Goal: Entertainment & Leisure: Consume media (video, audio)

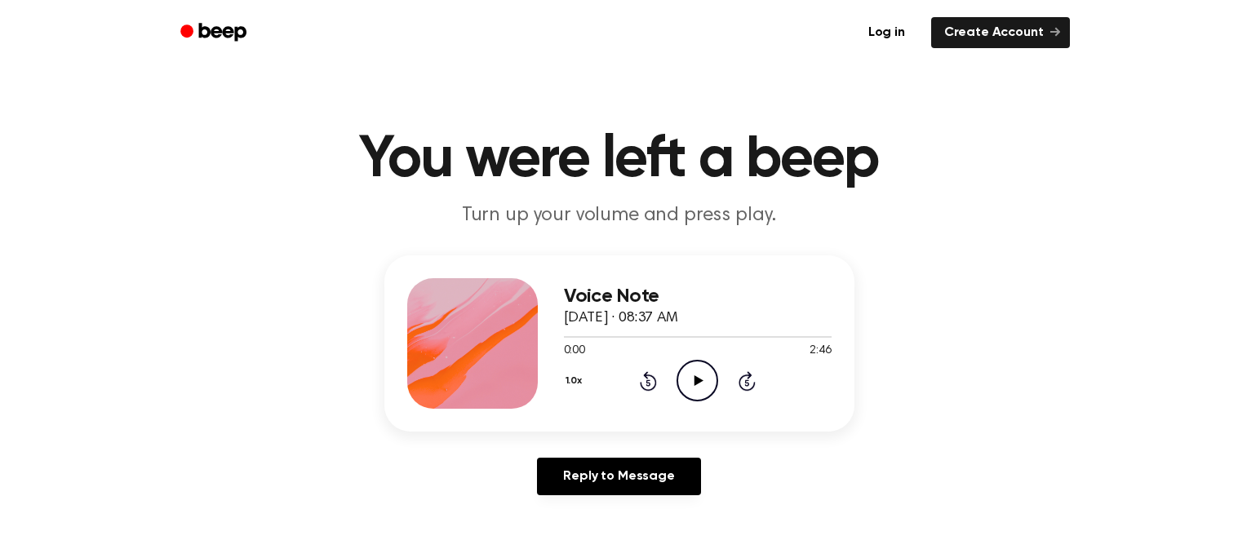
click at [703, 384] on icon "Play Audio" at bounding box center [698, 381] width 42 height 42
click at [647, 379] on icon at bounding box center [648, 382] width 4 height 7
click at [701, 381] on icon "Pause Audio" at bounding box center [698, 381] width 42 height 42
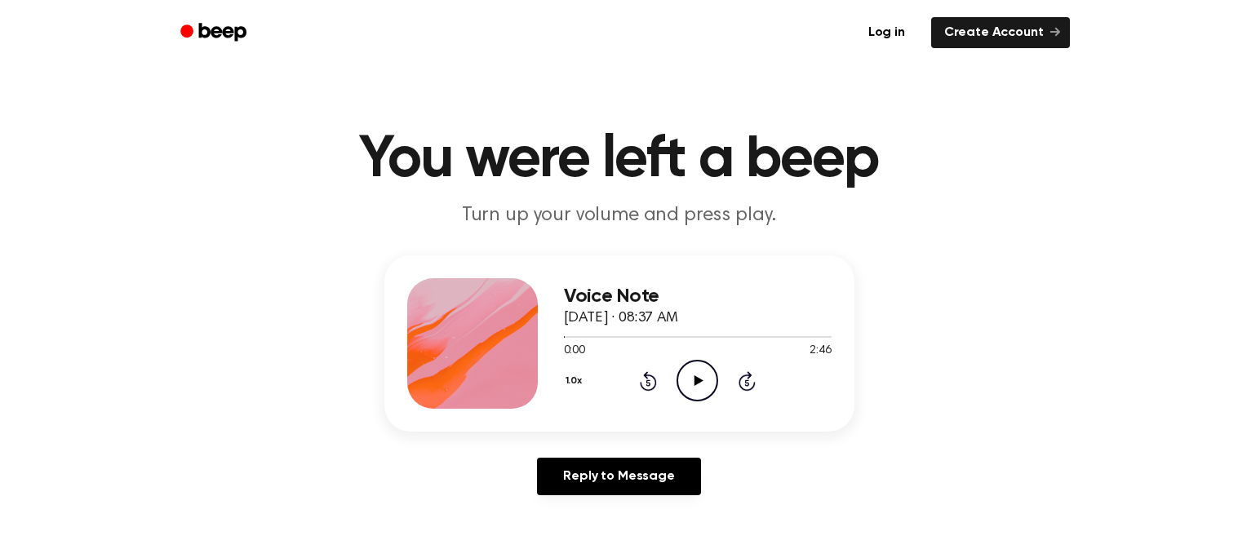
click at [701, 379] on icon at bounding box center [698, 380] width 9 height 11
click at [702, 379] on icon "Pause Audio" at bounding box center [698, 381] width 42 height 42
click at [708, 357] on div "0:20 2:46" at bounding box center [698, 351] width 268 height 17
click at [712, 383] on icon "Play Audio" at bounding box center [698, 381] width 42 height 42
click at [712, 383] on icon "Pause Audio" at bounding box center [698, 381] width 42 height 42
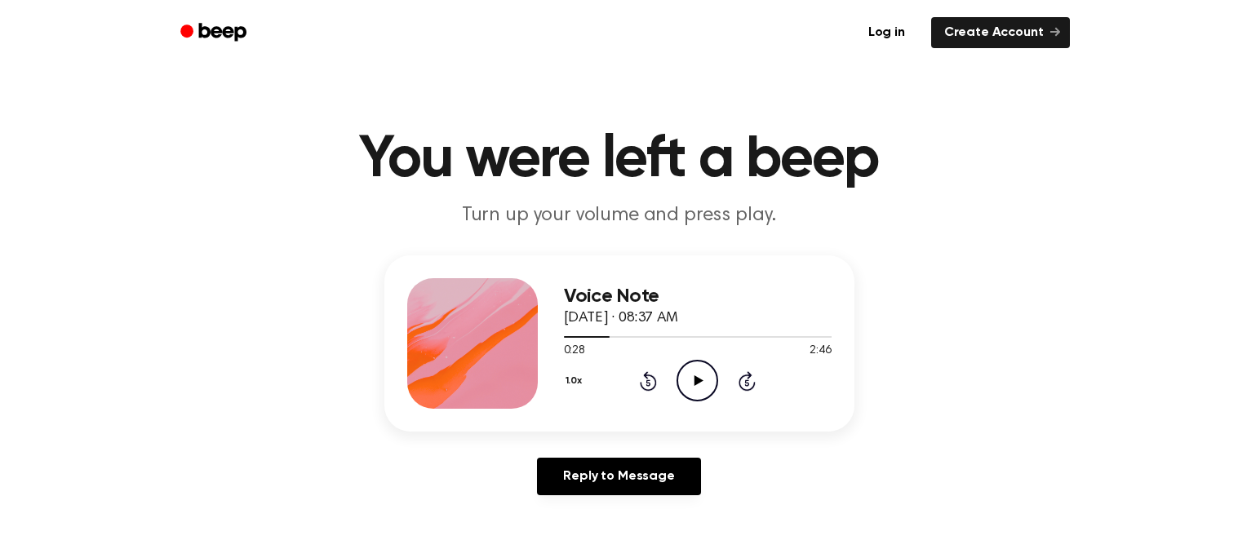
click at [643, 379] on icon "Rewind 5 seconds" at bounding box center [648, 381] width 18 height 21
click at [681, 375] on icon "Play Audio" at bounding box center [698, 381] width 42 height 42
click at [685, 376] on icon "Pause Audio" at bounding box center [698, 381] width 42 height 42
click at [685, 376] on icon "Play Audio" at bounding box center [698, 381] width 42 height 42
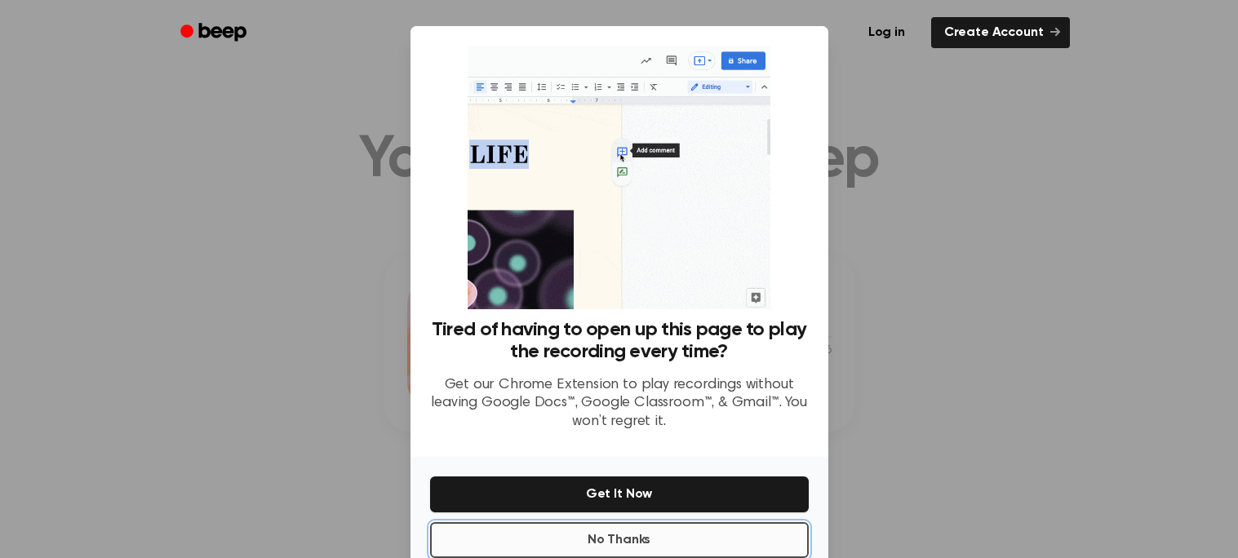
click at [680, 522] on button "No Thanks" at bounding box center [619, 540] width 379 height 36
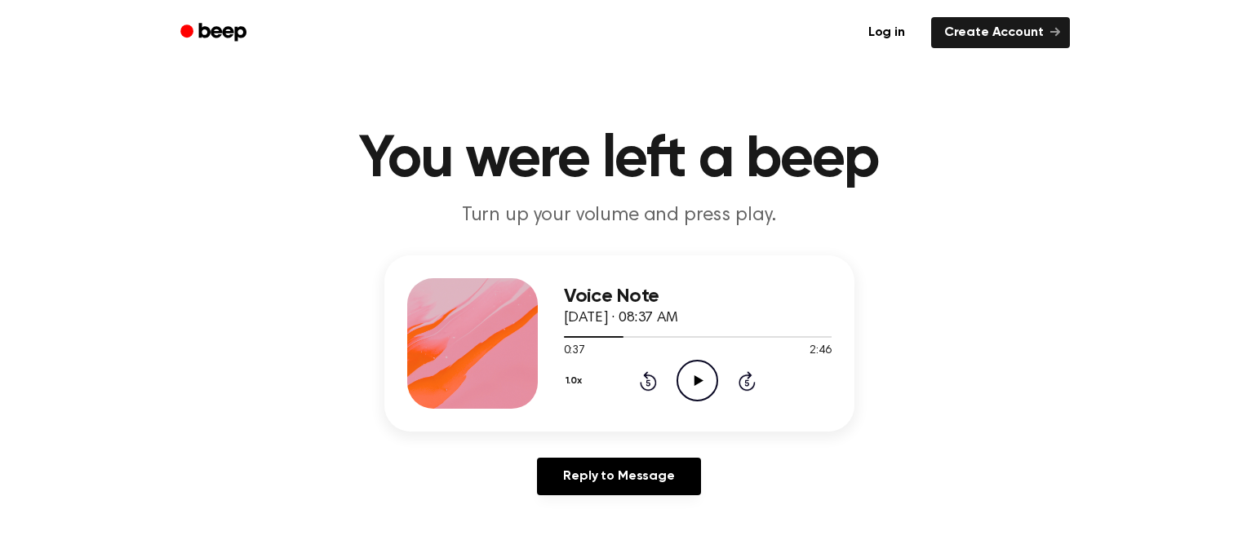
click at [685, 399] on icon "Play Audio" at bounding box center [698, 381] width 42 height 42
click at [685, 399] on icon "Pause Audio" at bounding box center [698, 381] width 42 height 42
click at [654, 379] on icon at bounding box center [648, 381] width 17 height 20
click at [699, 380] on icon at bounding box center [698, 380] width 9 height 11
click at [700, 372] on icon "Pause Audio" at bounding box center [698, 381] width 42 height 42
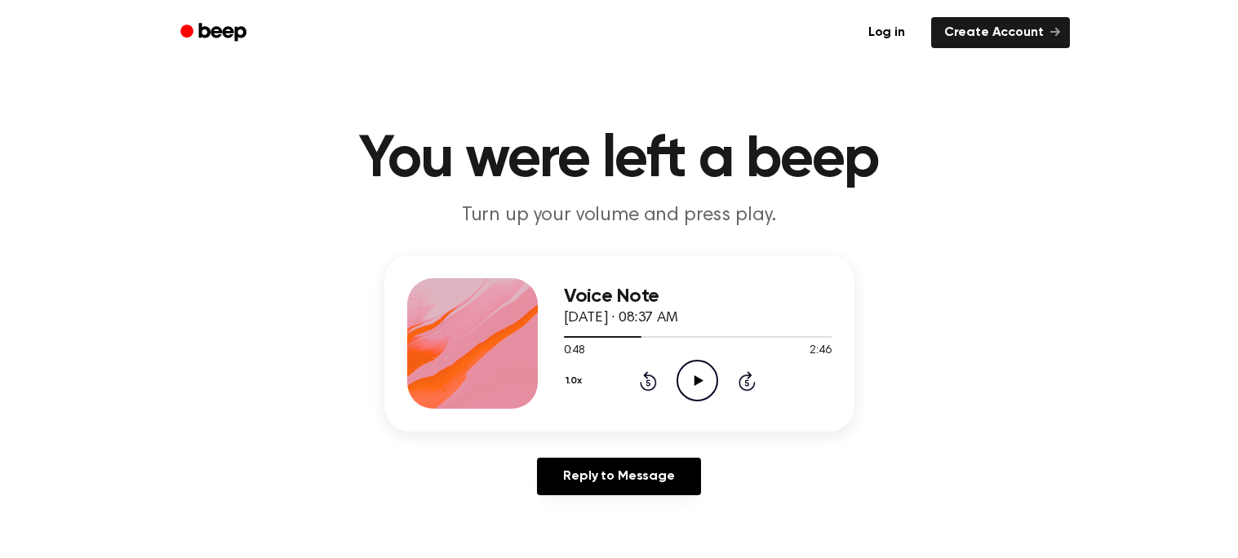
click at [700, 372] on icon "Play Audio" at bounding box center [698, 381] width 42 height 42
click at [646, 379] on icon "Rewind 5 seconds" at bounding box center [648, 381] width 18 height 21
click at [646, 379] on icon at bounding box center [648, 382] width 4 height 7
click at [711, 373] on icon "Pause Audio" at bounding box center [698, 381] width 42 height 42
click at [711, 373] on icon "Play Audio" at bounding box center [698, 381] width 42 height 42
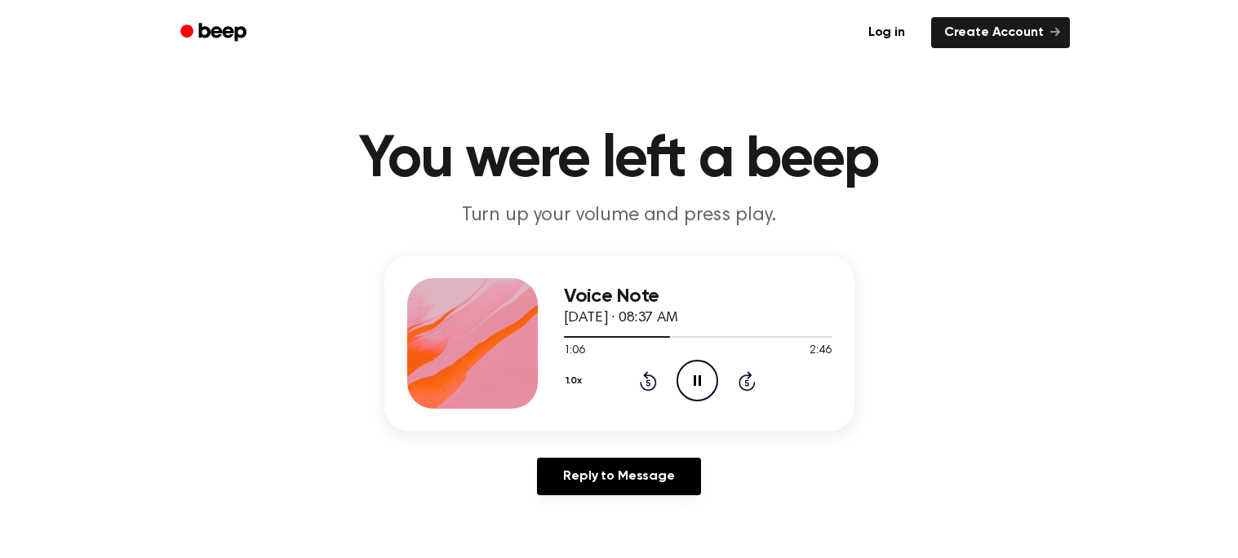
click at [711, 373] on icon "Pause Audio" at bounding box center [698, 381] width 42 height 42
click at [711, 373] on icon "Play Audio" at bounding box center [698, 381] width 42 height 42
click at [711, 373] on icon "Pause Audio" at bounding box center [698, 381] width 42 height 42
click at [711, 373] on icon "Play Audio" at bounding box center [698, 381] width 42 height 42
click at [711, 373] on icon "Pause Audio" at bounding box center [698, 381] width 42 height 42
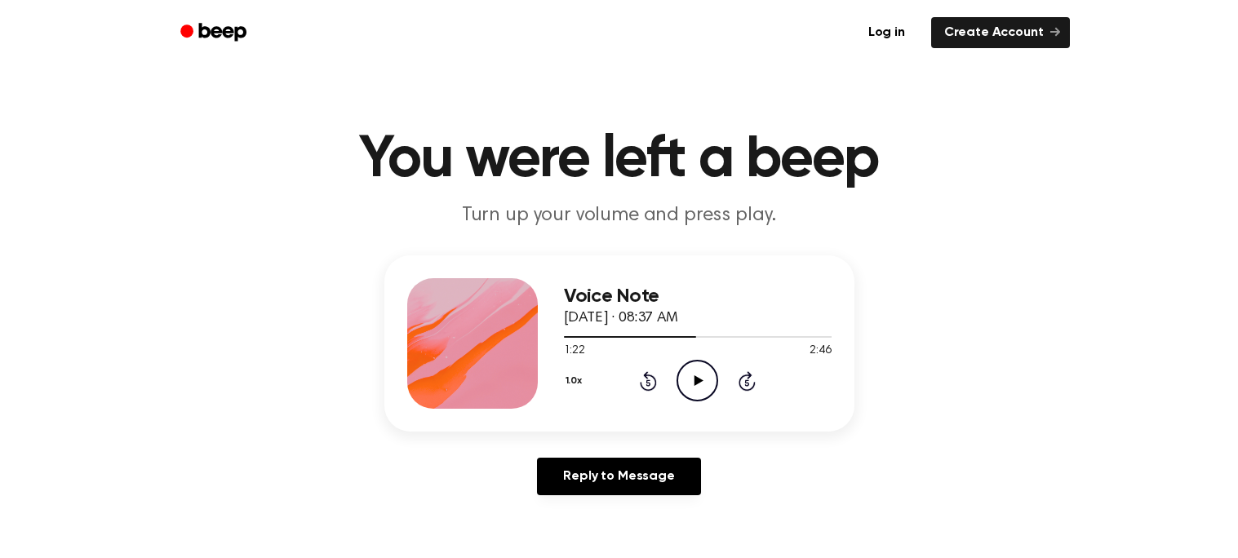
click at [664, 371] on div "1.0x Rewind 5 seconds Play Audio Skip 5 seconds" at bounding box center [698, 381] width 268 height 42
click at [639, 371] on icon "Rewind 5 seconds" at bounding box center [648, 381] width 18 height 21
click at [695, 368] on icon "Play Audio" at bounding box center [698, 381] width 42 height 42
click at [695, 368] on icon "Pause Audio" at bounding box center [698, 381] width 42 height 42
click at [695, 368] on icon "Play Audio" at bounding box center [698, 381] width 42 height 42
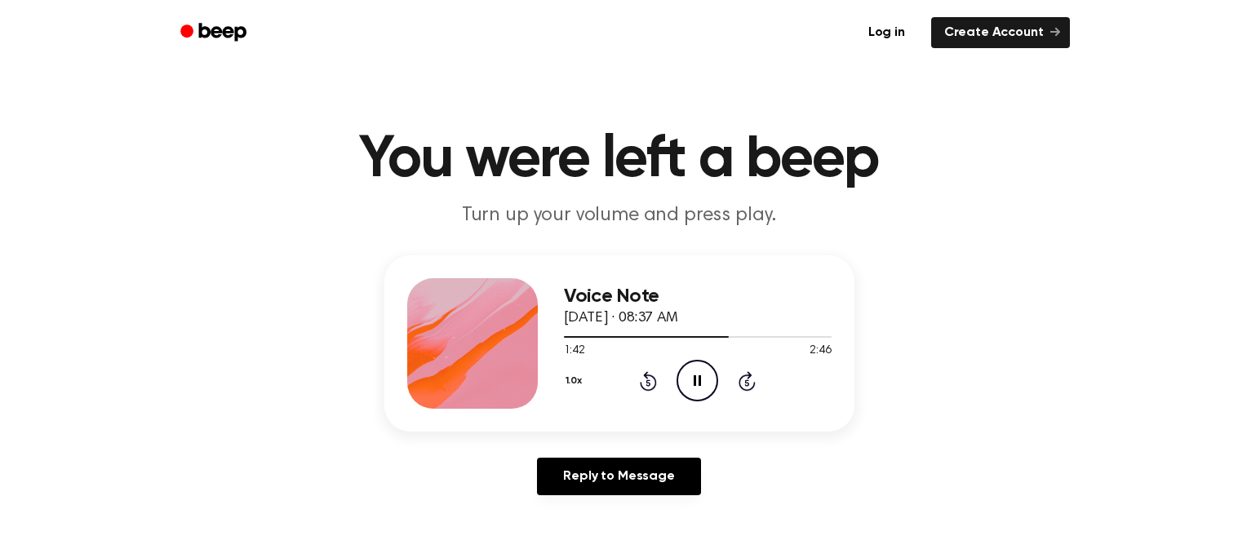
click at [653, 375] on icon at bounding box center [648, 381] width 17 height 20
click at [739, 383] on icon at bounding box center [747, 381] width 17 height 20
click at [644, 378] on icon "Rewind 5 seconds" at bounding box center [648, 381] width 18 height 21
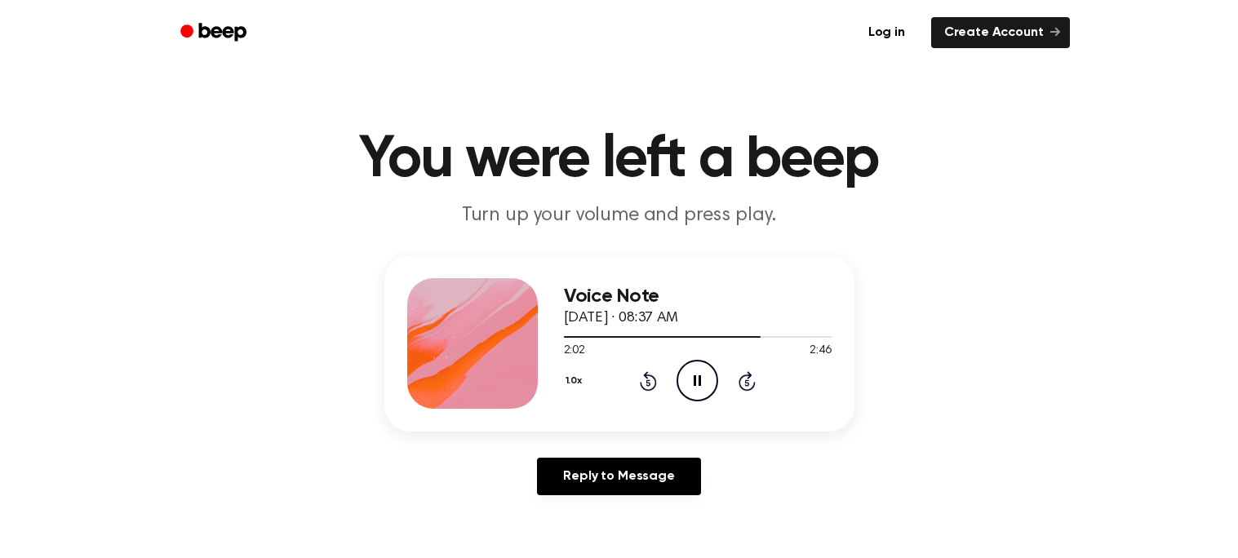
click at [644, 378] on icon "Rewind 5 seconds" at bounding box center [648, 381] width 18 height 21
click at [644, 380] on icon "Rewind 5 seconds" at bounding box center [648, 381] width 18 height 21
click at [650, 374] on icon at bounding box center [648, 381] width 17 height 20
click at [698, 383] on icon "Pause Audio" at bounding box center [698, 381] width 42 height 42
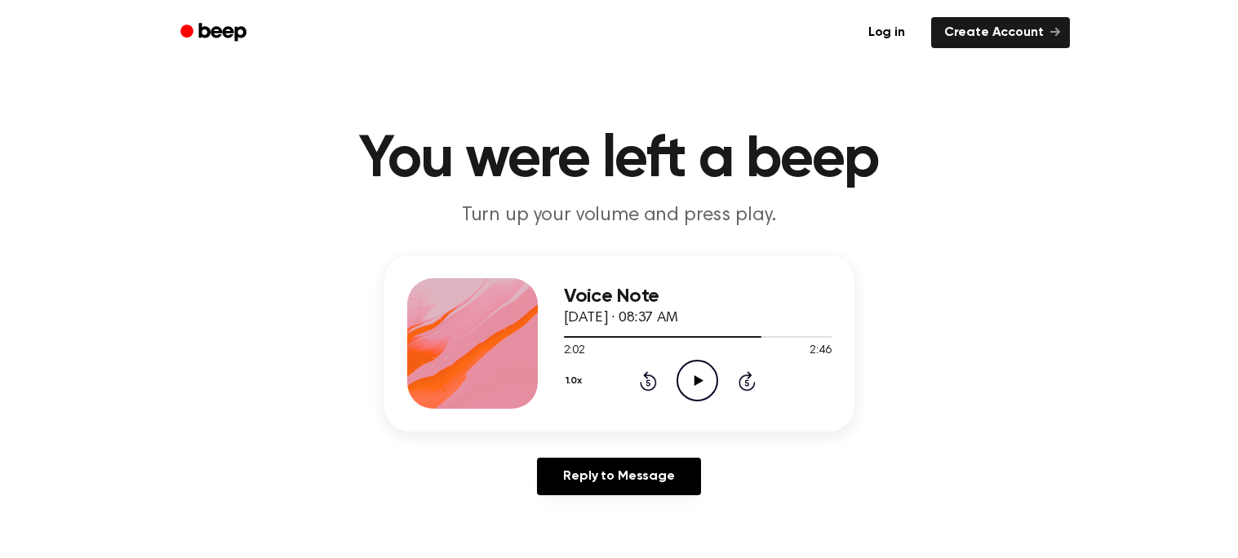
click at [698, 383] on icon at bounding box center [698, 380] width 9 height 11
click at [698, 383] on icon "Pause Audio" at bounding box center [698, 381] width 42 height 42
click at [698, 381] on icon at bounding box center [698, 380] width 9 height 11
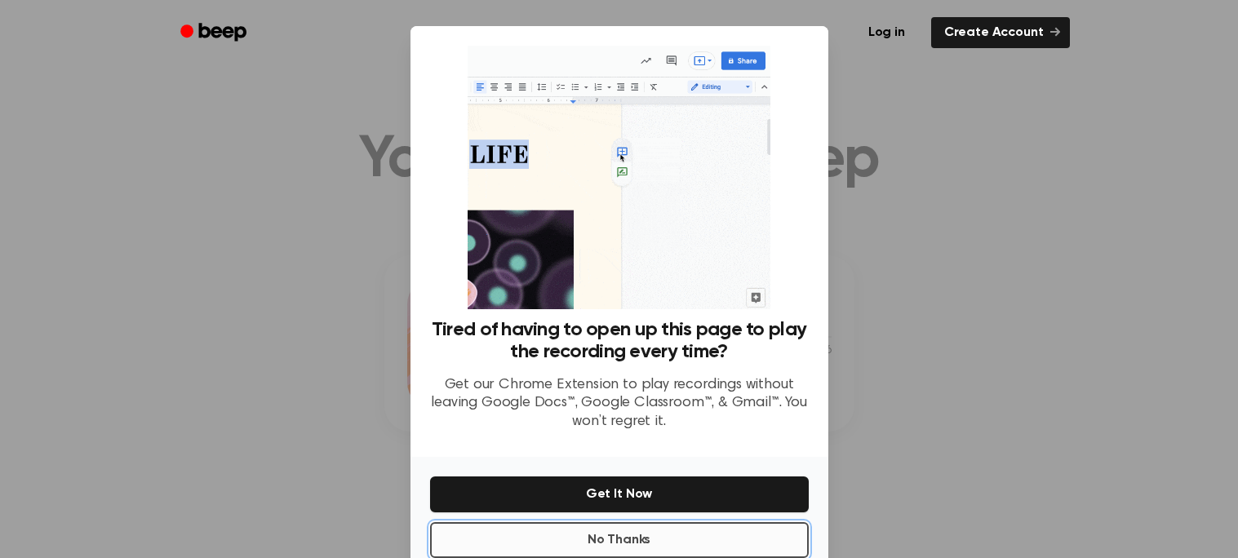
click at [649, 540] on button "No Thanks" at bounding box center [619, 540] width 379 height 36
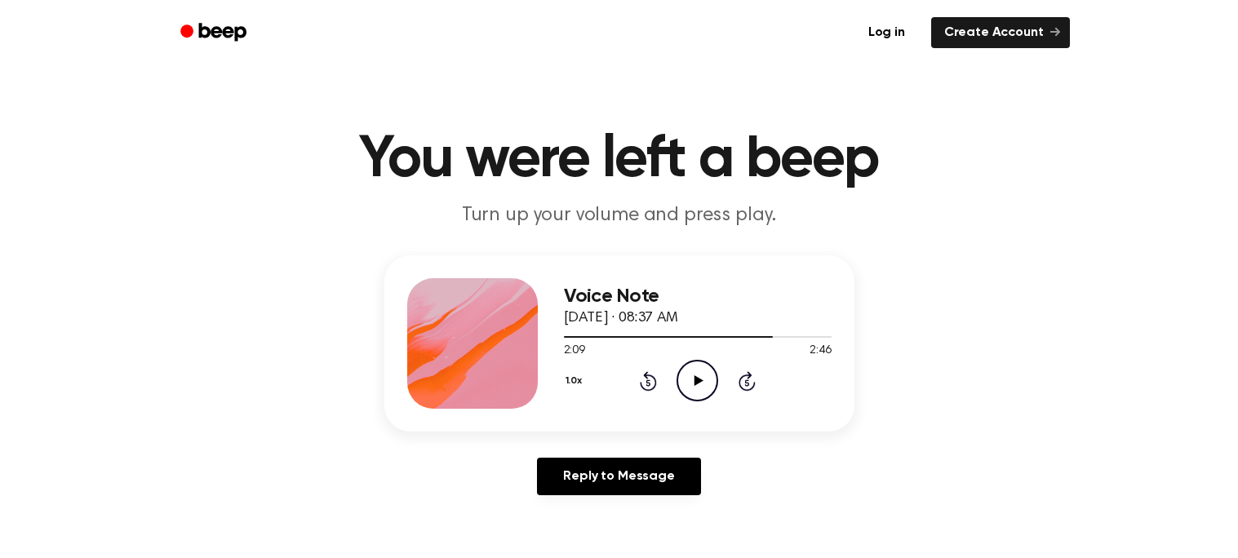
click at [691, 386] on icon "Play Audio" at bounding box center [698, 381] width 42 height 42
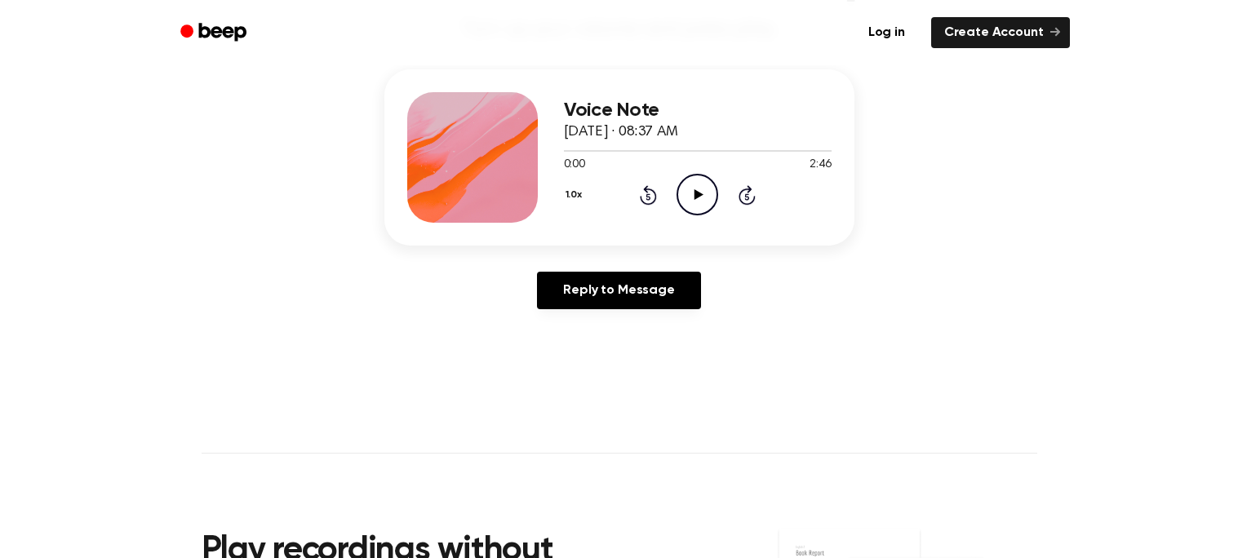
scroll to position [193, 0]
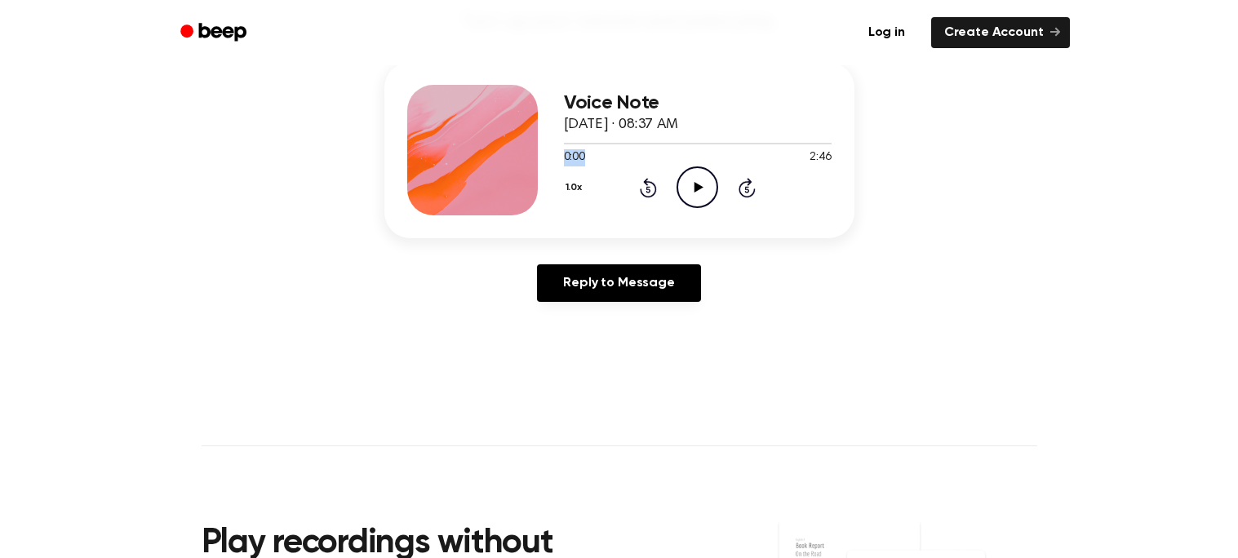
drag, startPoint x: 561, startPoint y: 141, endPoint x: 663, endPoint y: 155, distance: 102.1
click at [663, 155] on div "0:00 2:46 Your browser does not support the [object Object] element." at bounding box center [698, 151] width 268 height 30
click at [686, 183] on icon "Play Audio" at bounding box center [698, 187] width 42 height 42
click at [759, 200] on div "1.0x Rewind 5 seconds Pause Audio Skip 5 seconds" at bounding box center [698, 187] width 268 height 42
click at [750, 195] on icon at bounding box center [747, 188] width 17 height 20
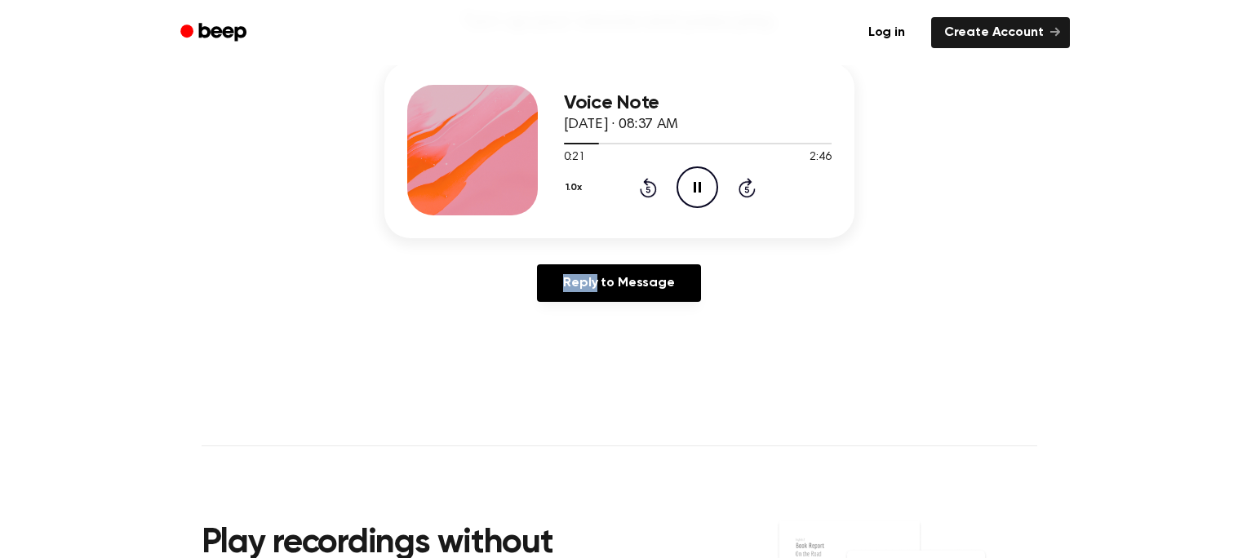
click at [750, 195] on icon at bounding box center [747, 188] width 17 height 20
click at [748, 195] on icon at bounding box center [747, 188] width 17 height 20
click at [748, 196] on icon at bounding box center [747, 188] width 17 height 20
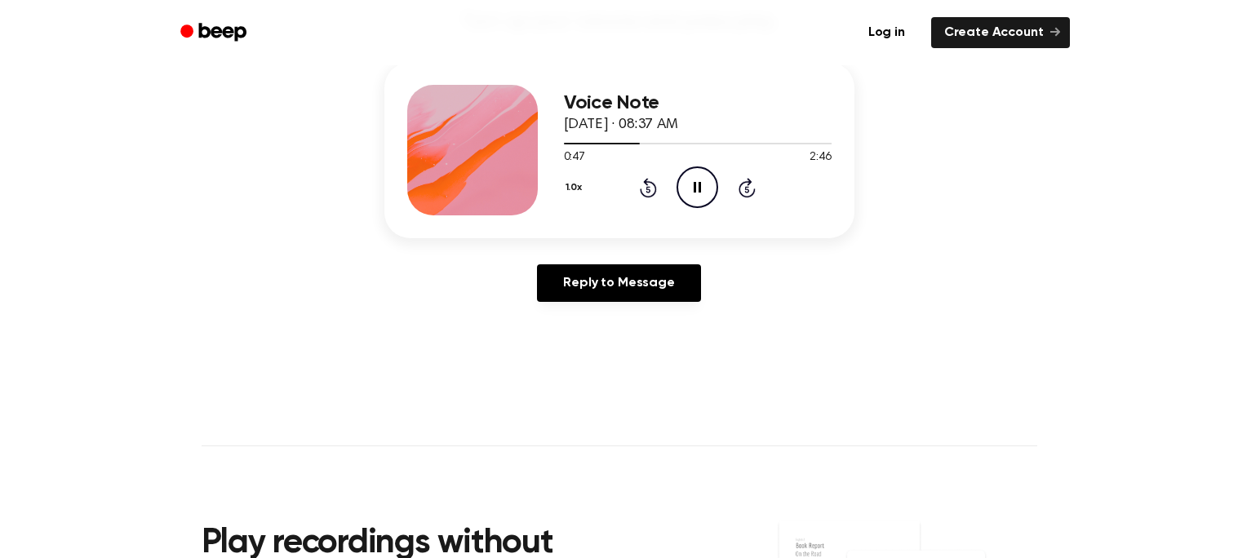
click at [748, 196] on icon at bounding box center [747, 188] width 17 height 20
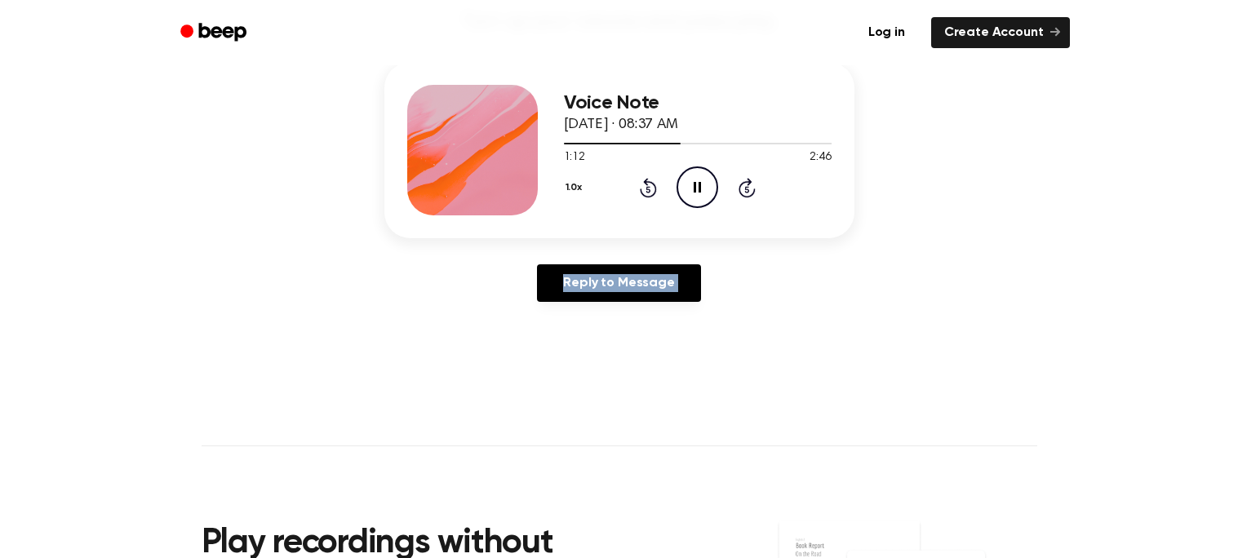
click at [748, 196] on icon at bounding box center [747, 188] width 17 height 20
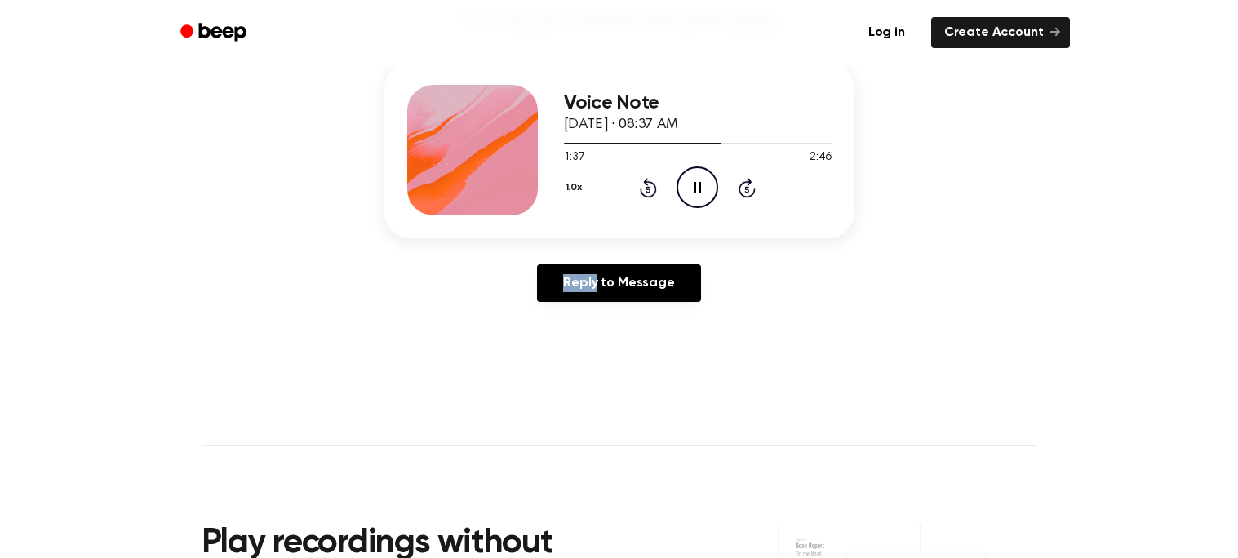
click at [748, 196] on icon at bounding box center [747, 188] width 17 height 20
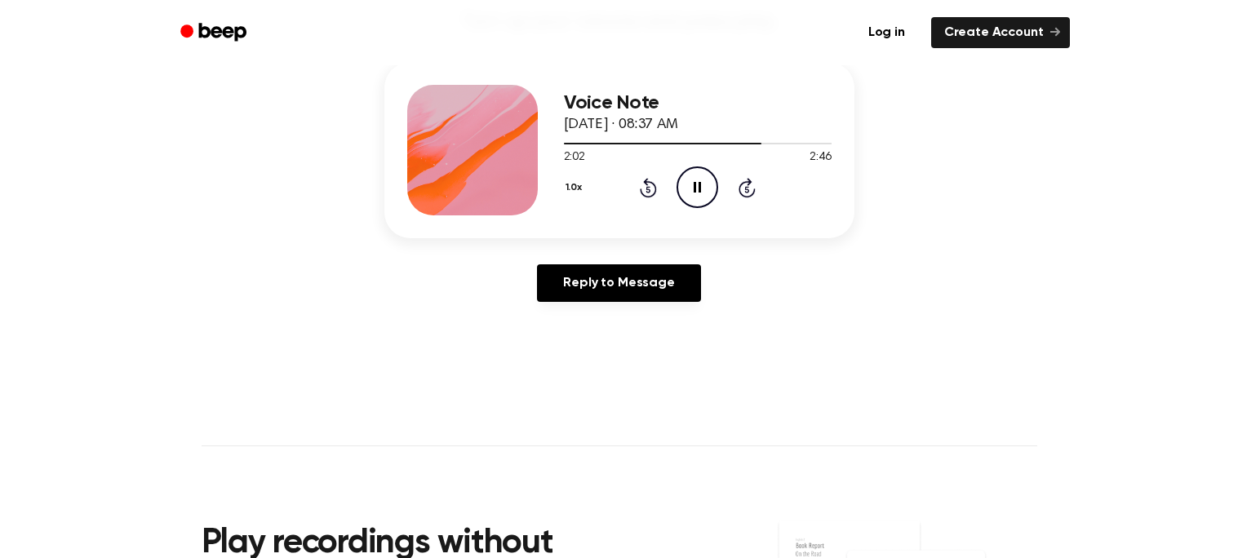
click at [748, 196] on icon at bounding box center [747, 188] width 17 height 20
click at [647, 186] on icon at bounding box center [648, 189] width 4 height 7
click at [659, 188] on div "1.0x Rewind 5 seconds Pause Audio Skip 5 seconds" at bounding box center [698, 187] width 268 height 42
click at [655, 189] on icon at bounding box center [648, 188] width 17 height 20
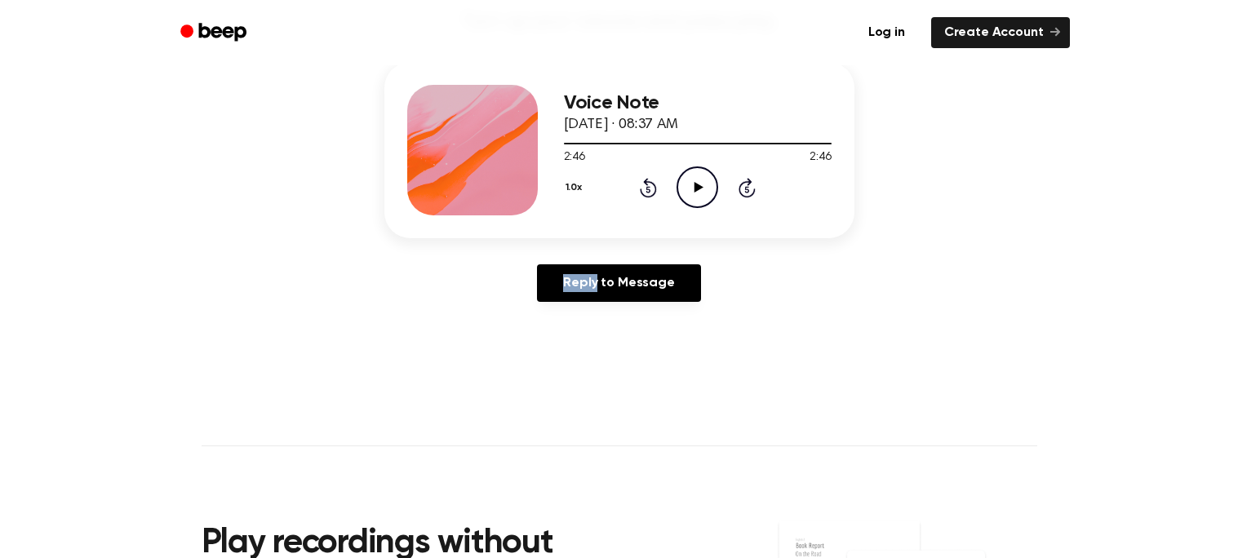
click at [705, 183] on icon "Play Audio" at bounding box center [698, 187] width 42 height 42
